Goal: Find specific page/section: Find specific page/section

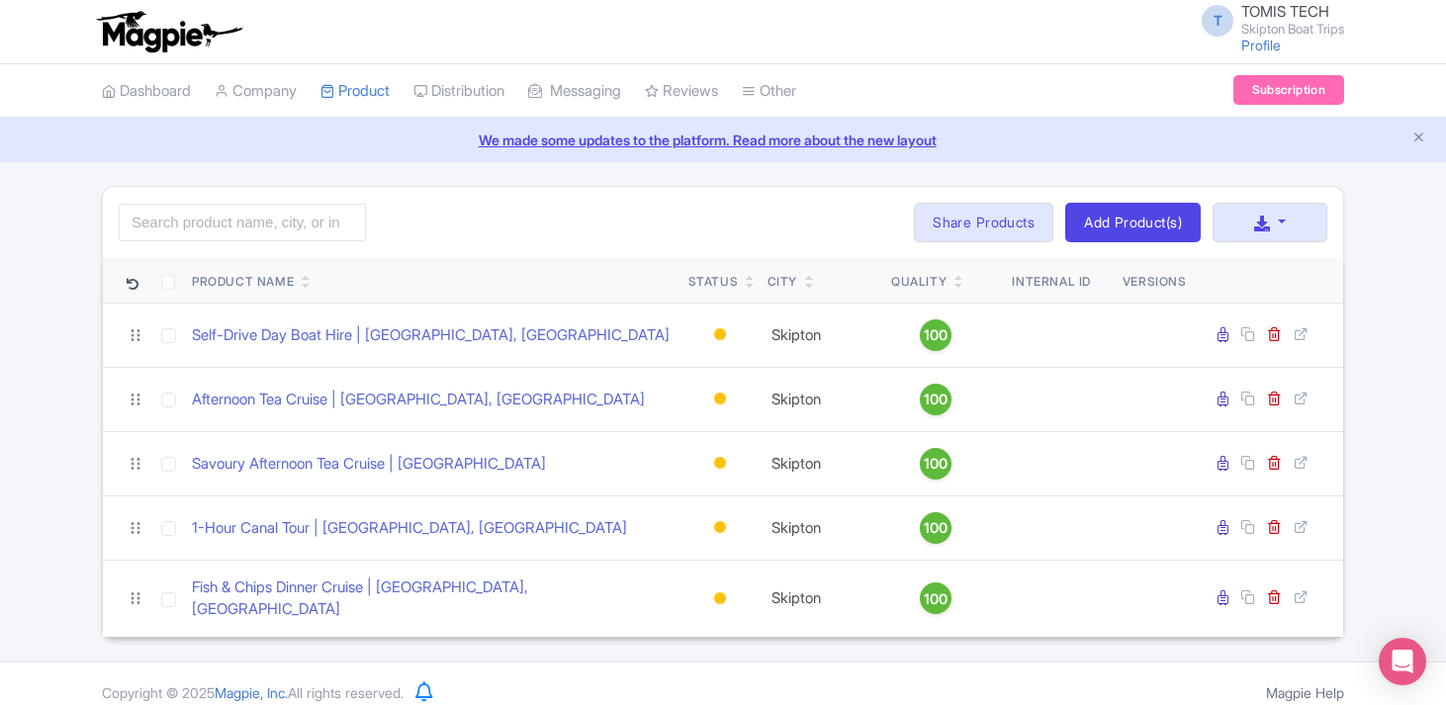
click at [648, 144] on link "We made some updates to the platform. Read more about the new layout" at bounding box center [723, 140] width 1422 height 21
click at [1111, 215] on link "Add Product(s)" at bounding box center [1133, 223] width 136 height 40
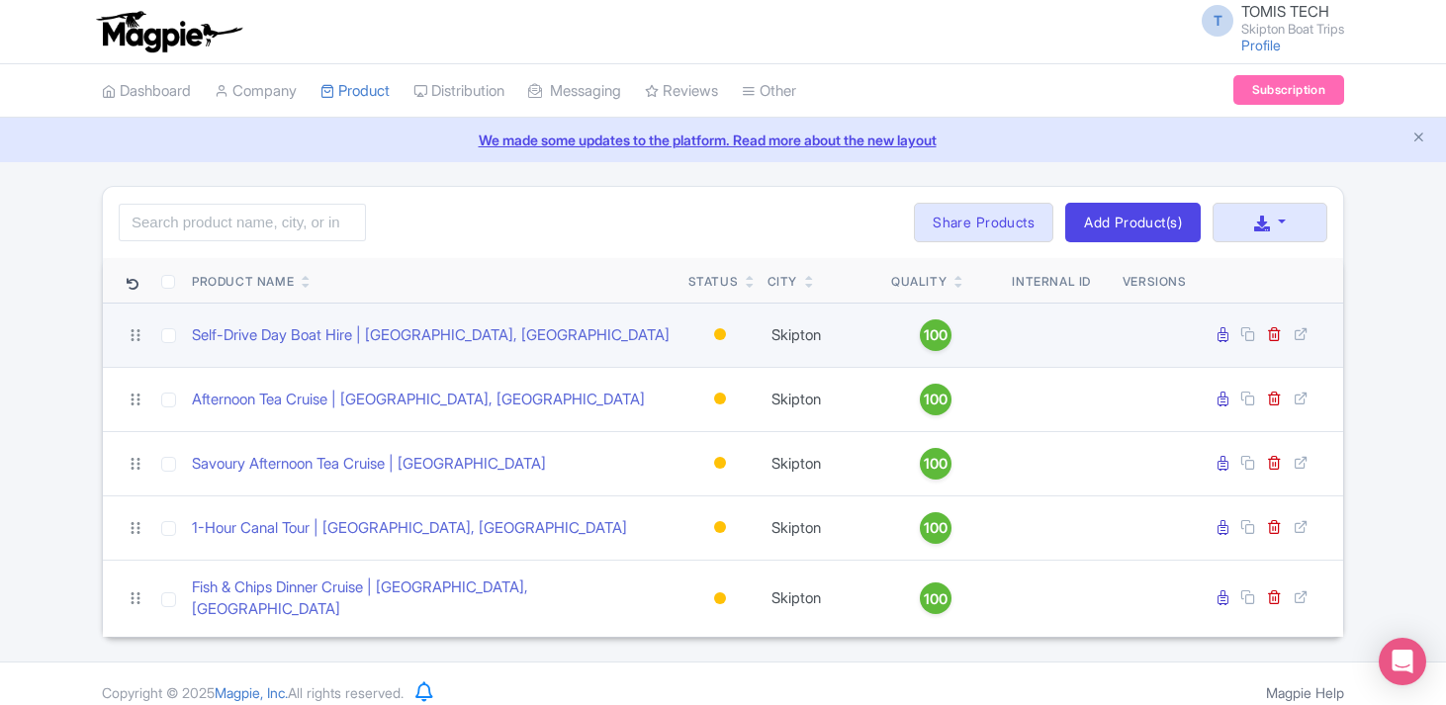
click at [650, 329] on div "Self-Drive Day Boat Hire | Skipton, UK" at bounding box center [432, 335] width 481 height 23
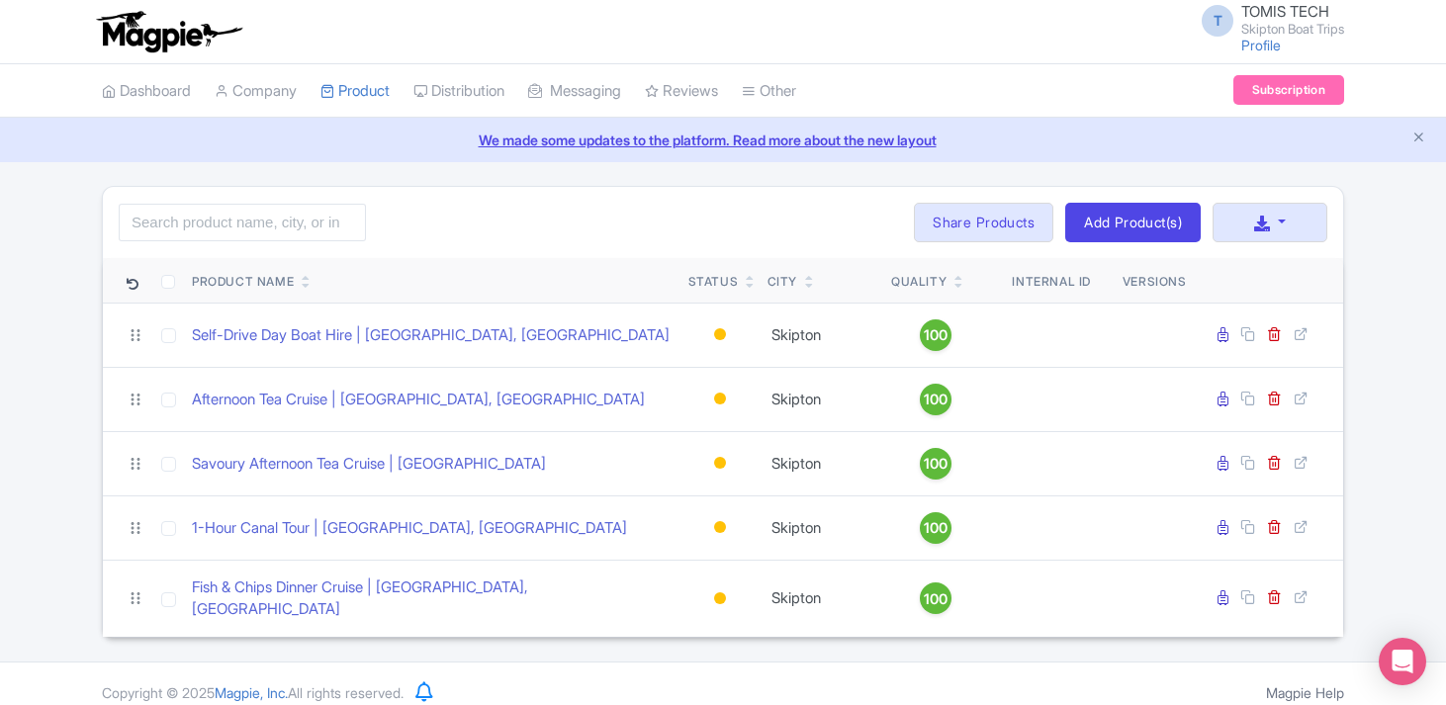
scroll to position [5, 0]
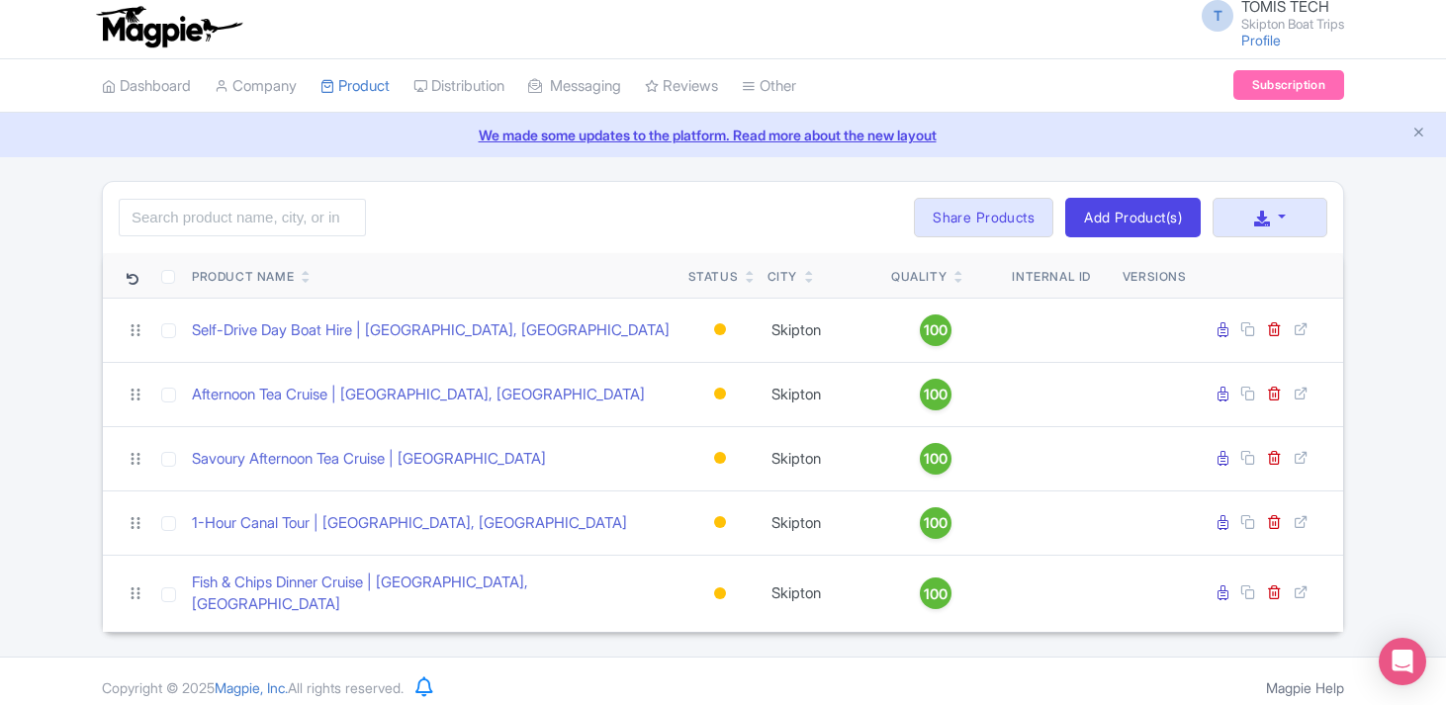
click at [818, 137] on link "We made some updates to the platform. Read more about the new layout" at bounding box center [723, 135] width 1422 height 21
click at [150, 83] on link "Dashboard" at bounding box center [146, 86] width 89 height 54
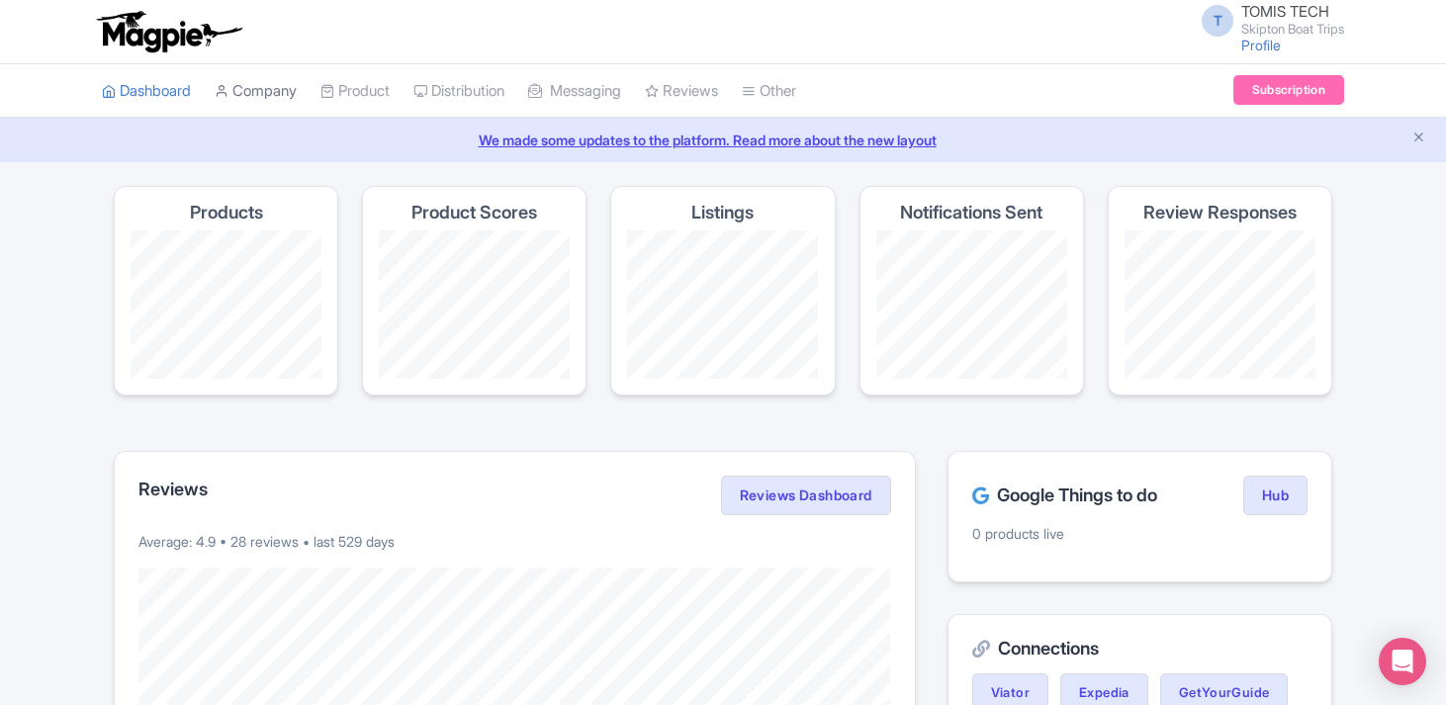
click at [277, 85] on link "Company" at bounding box center [256, 91] width 82 height 54
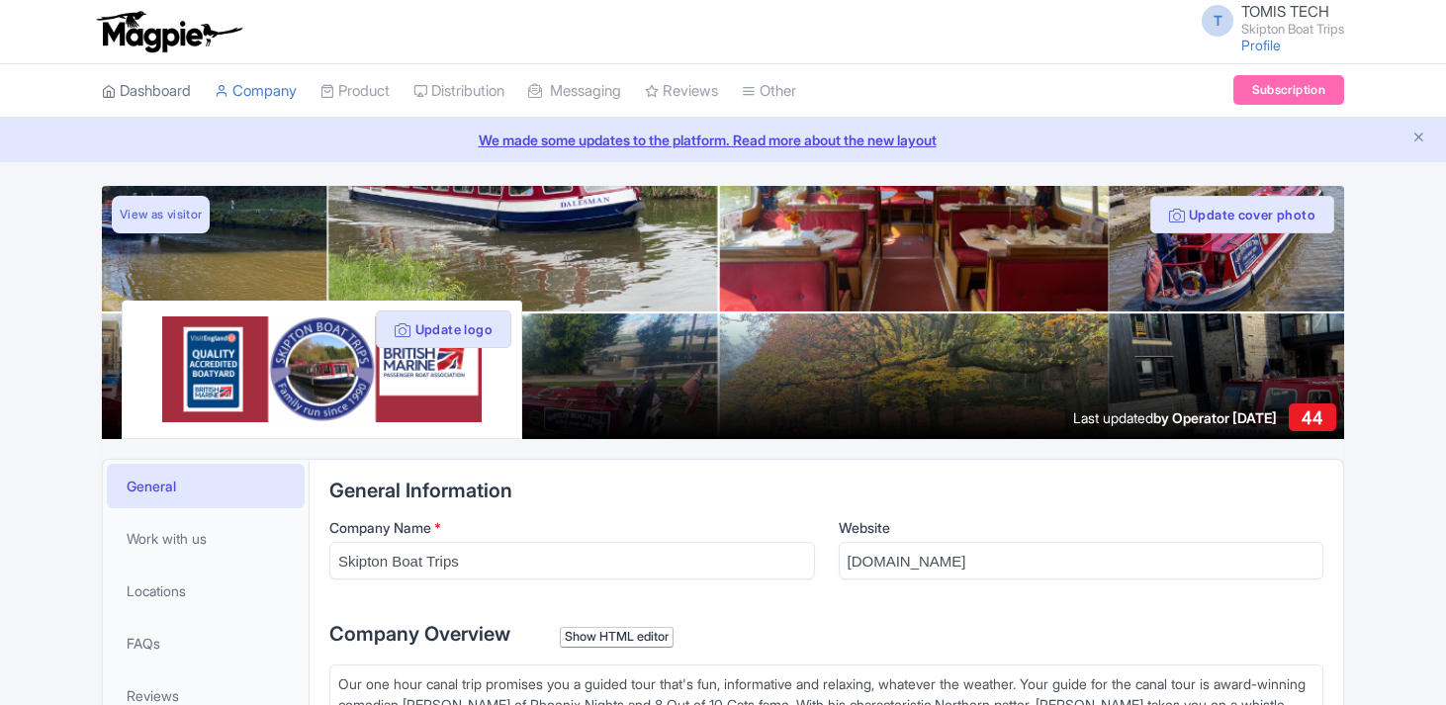
click at [183, 88] on link "Dashboard" at bounding box center [146, 91] width 89 height 54
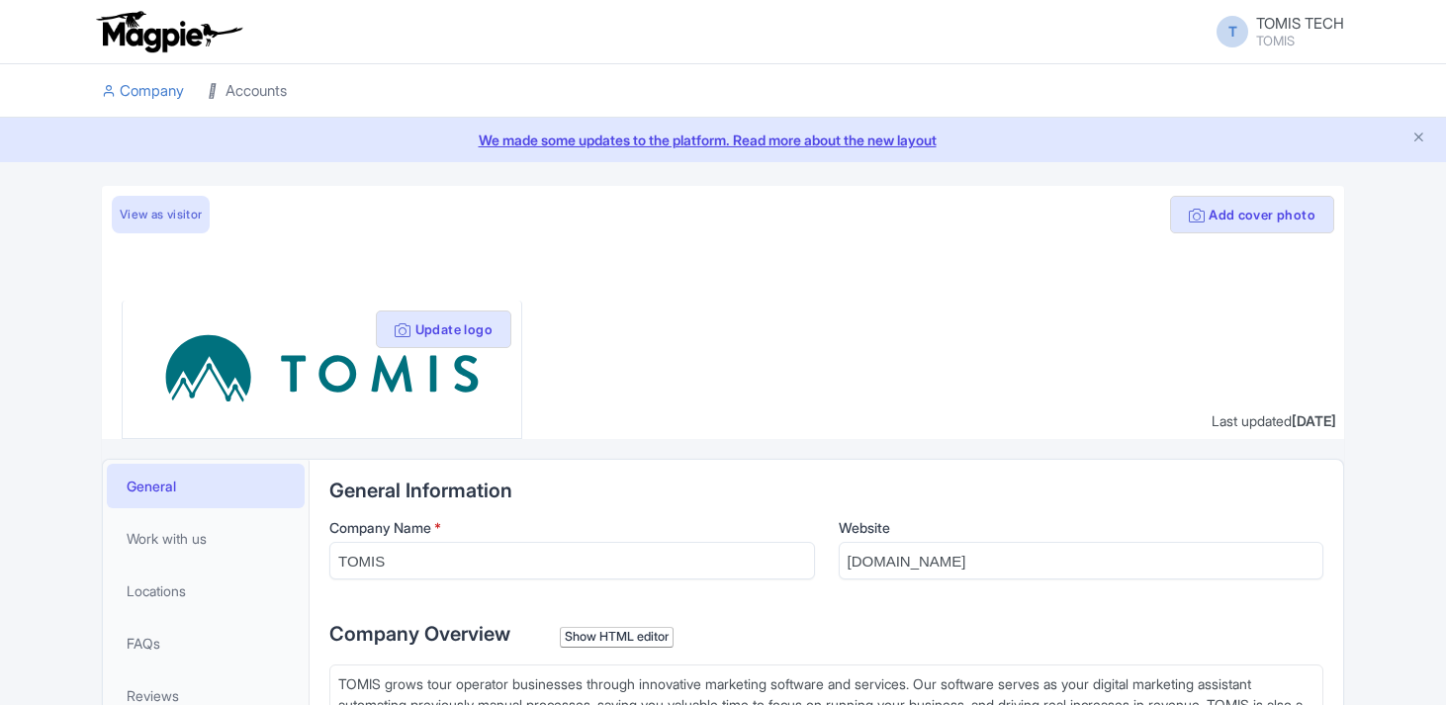
click at [257, 85] on link "Accounts" at bounding box center [247, 91] width 79 height 54
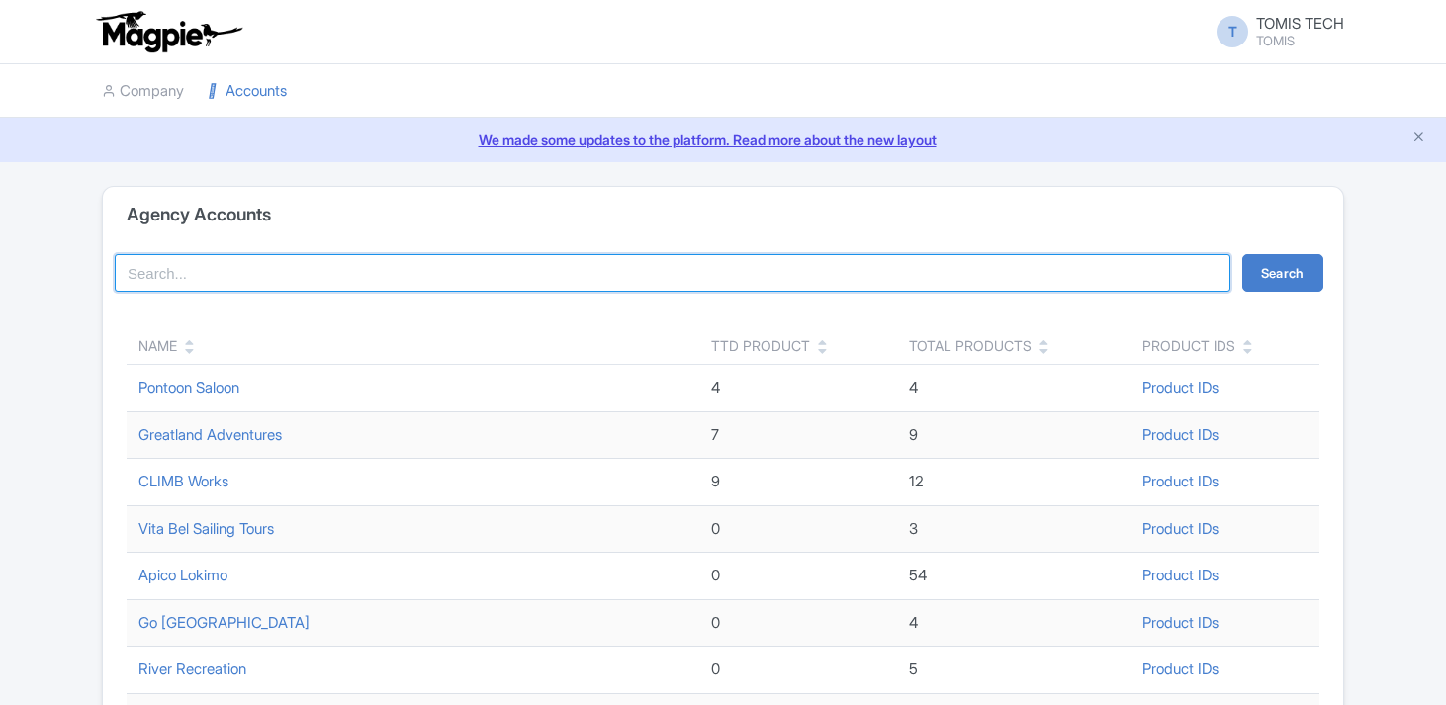
click at [334, 275] on input "search" at bounding box center [673, 273] width 1116 height 38
type input "vista"
click at [1242, 254] on button "Search" at bounding box center [1282, 273] width 81 height 38
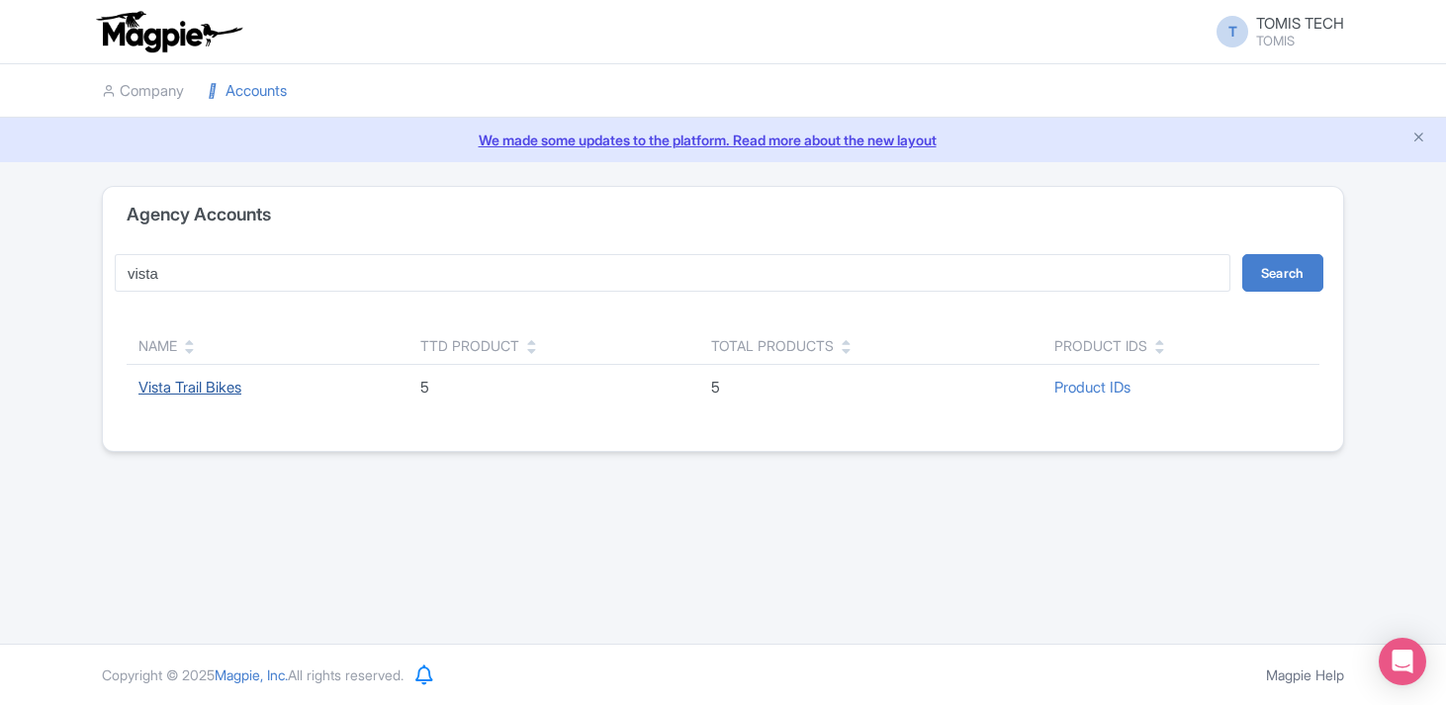
click at [183, 395] on link "Vista Trail Bikes" at bounding box center [189, 387] width 103 height 19
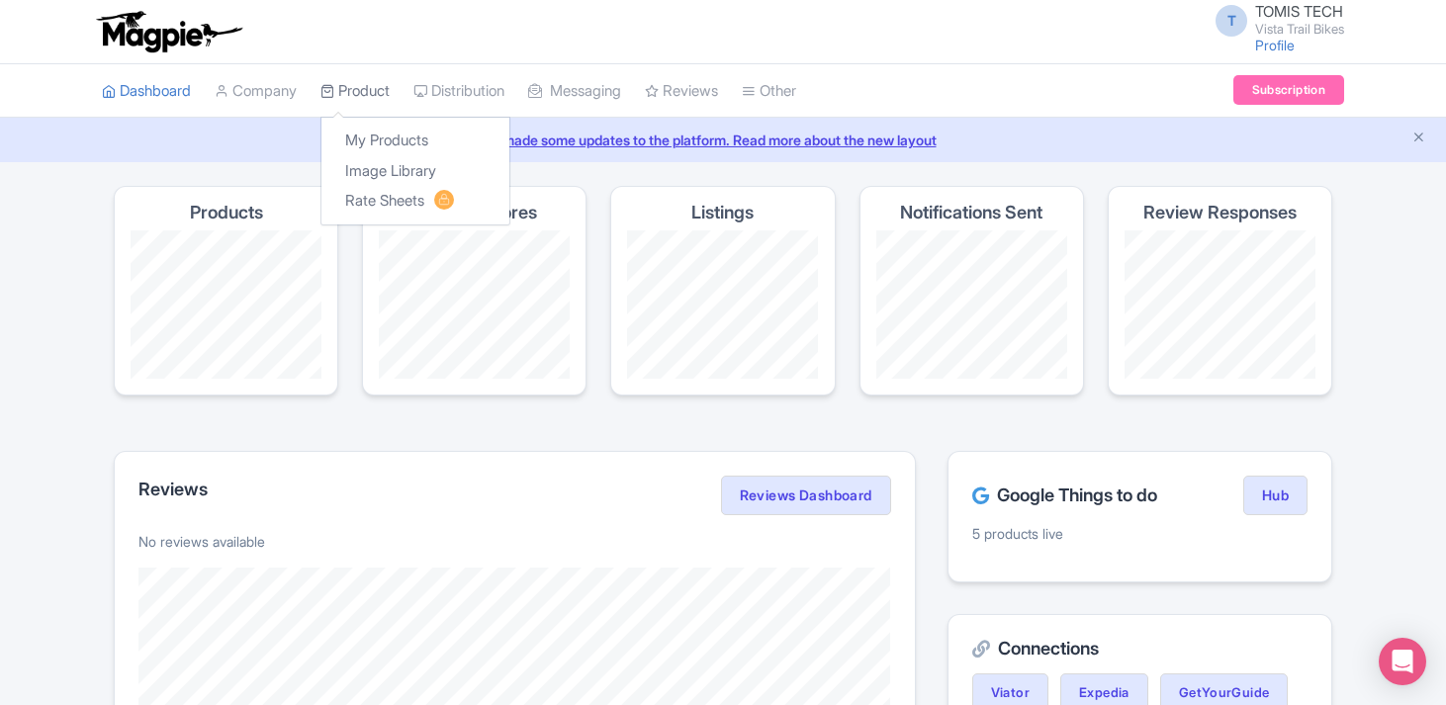
click at [358, 94] on link "Product" at bounding box center [354, 91] width 69 height 54
